Goal: Check status

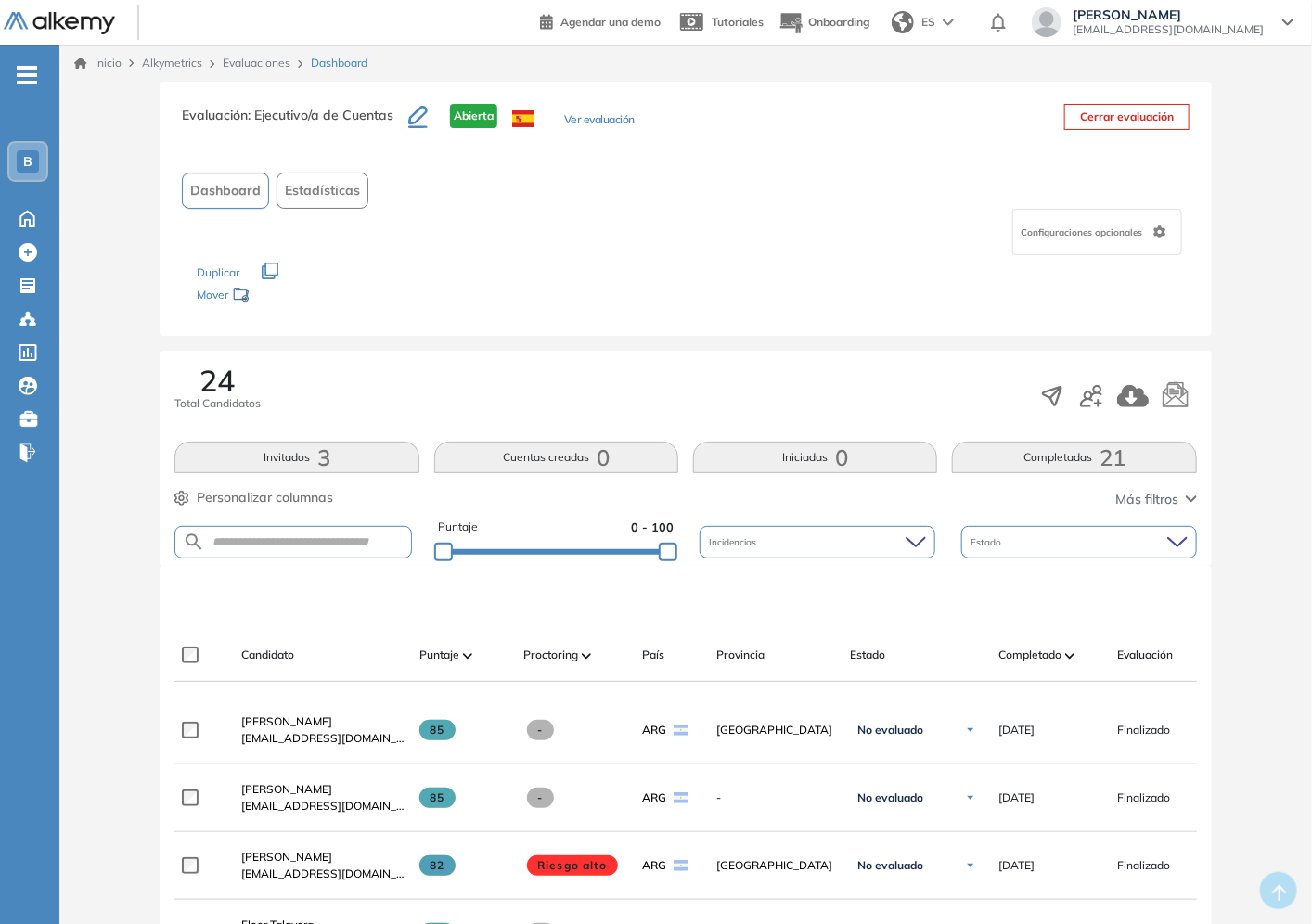
scroll to position [412, 0]
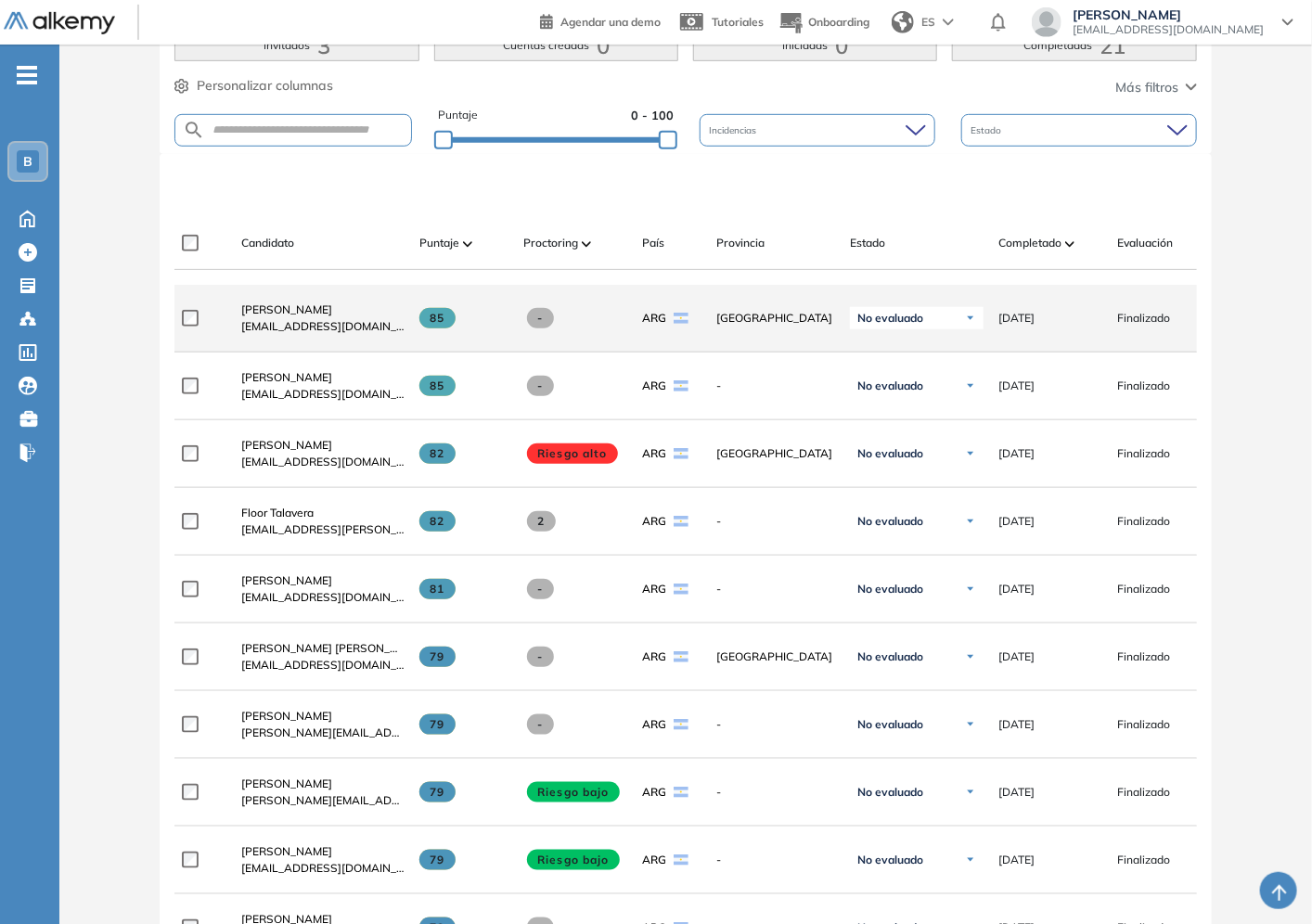
click at [1023, 322] on span "[DATE]" at bounding box center [1016, 318] width 36 height 17
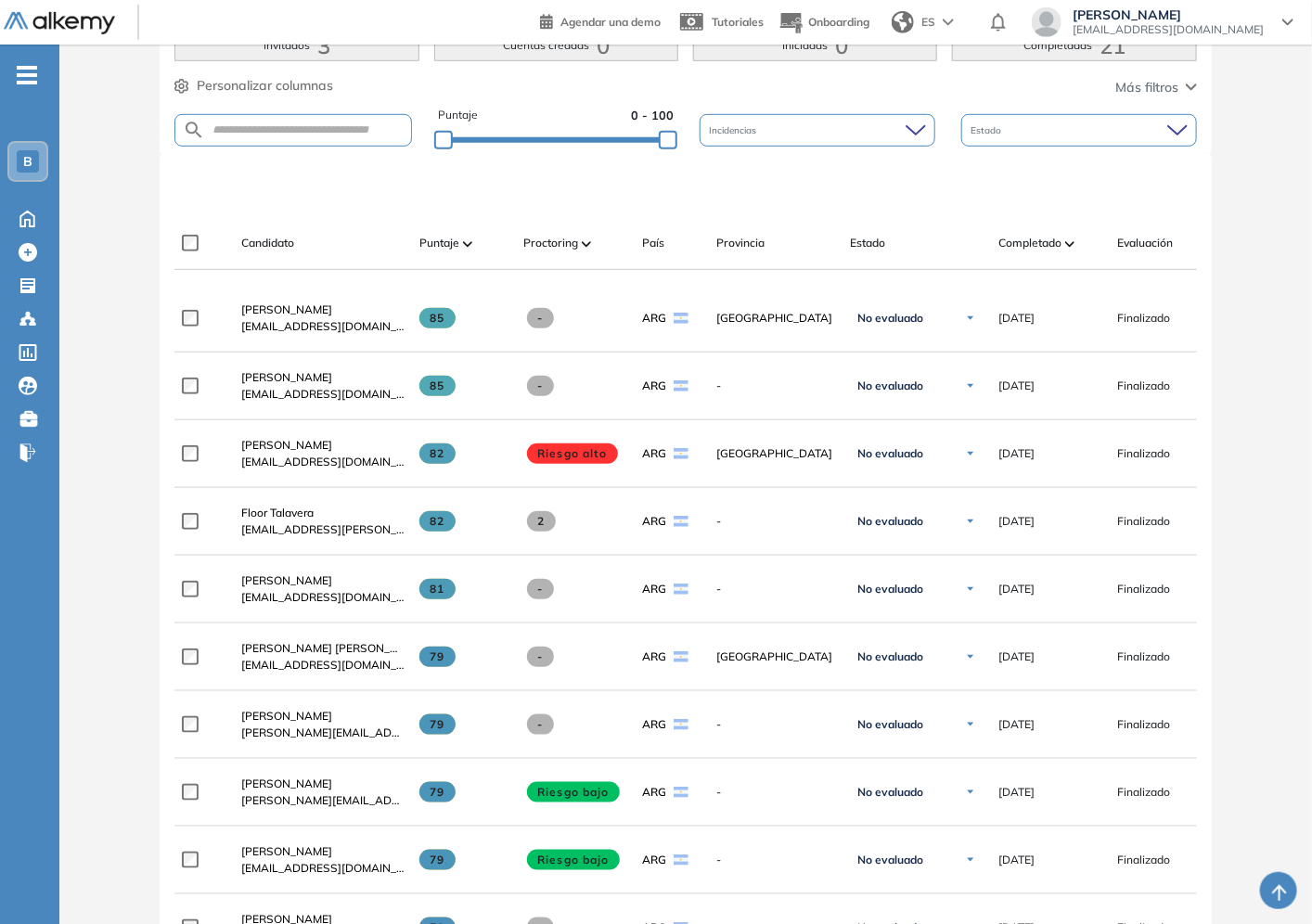
click at [1017, 264] on div "Candidato Puntaje Proctoring País Provincia Estado Completado Evaluación Fecha …" at bounding box center [798, 251] width 1247 height 37
click at [1015, 247] on span "Completado" at bounding box center [1030, 243] width 63 height 17
